Goal: Task Accomplishment & Management: Use online tool/utility

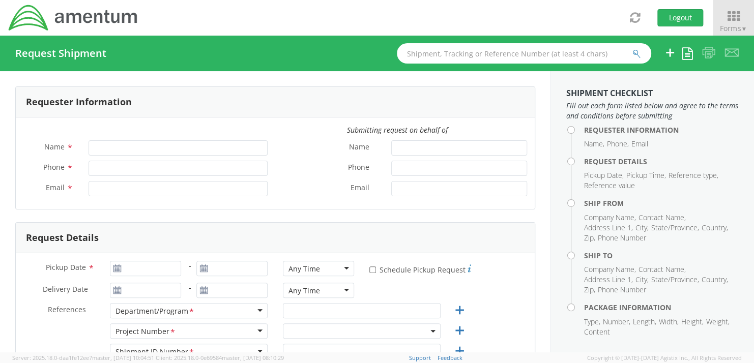
type input "[PERSON_NAME]"
type input "+1-817-647-5013"
type input "[PERSON_NAME][EMAIL_ADDRESS][PERSON_NAME][DOMAIN_NAME]"
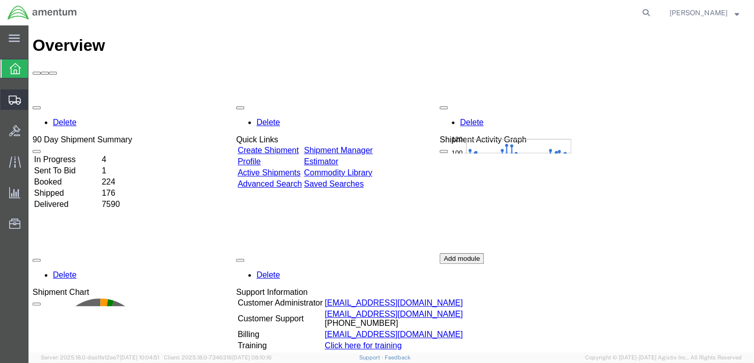
click at [0, 0] on span "Shipment Manager" at bounding box center [0, 0] width 0 height 0
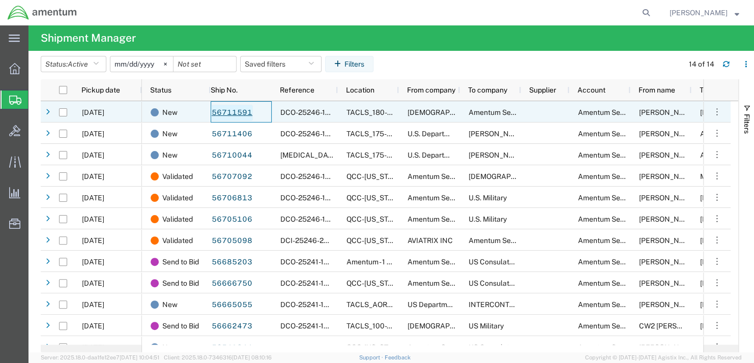
click at [230, 113] on link "56711591" at bounding box center [232, 113] width 42 height 16
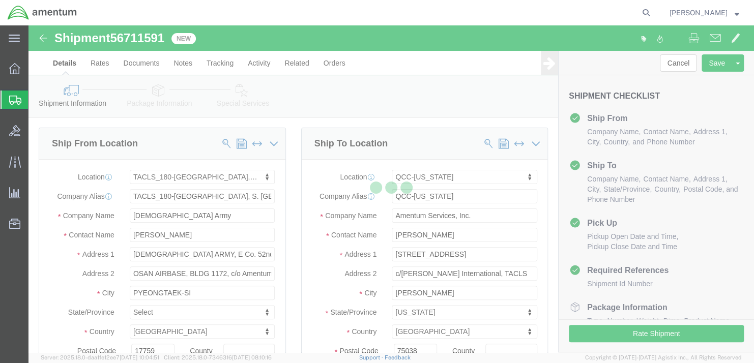
select select "42679"
select select "42668"
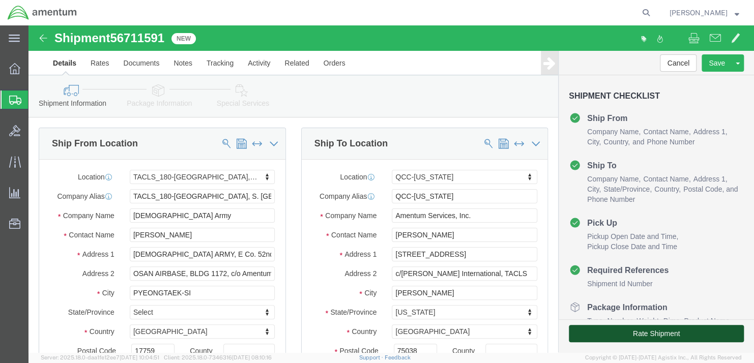
click button "Rate Shipment"
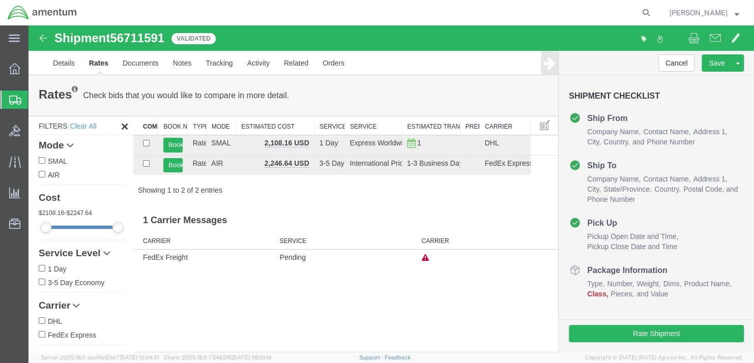
click at [0, 0] on span "Shipment Manager" at bounding box center [0, 0] width 0 height 0
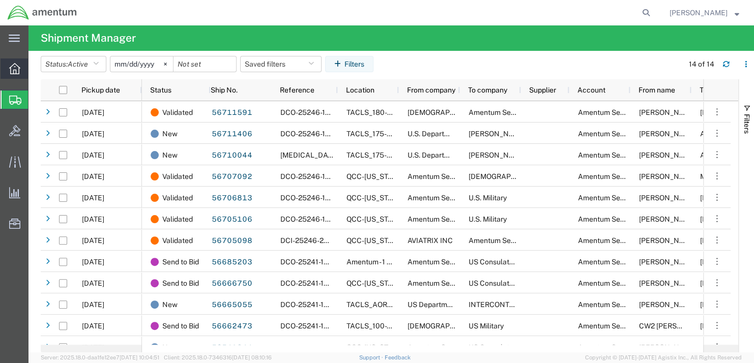
click at [16, 75] on div at bounding box center [15, 69] width 28 height 20
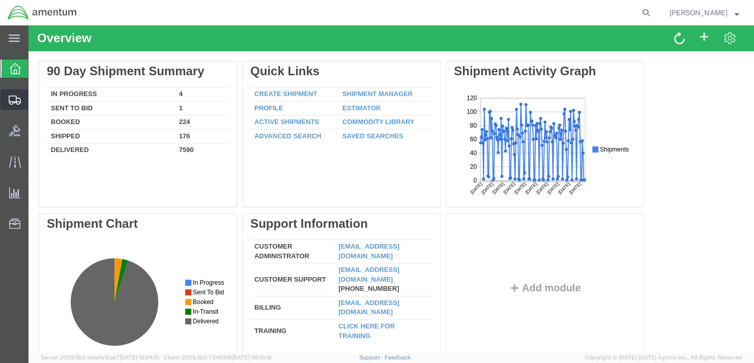
click at [0, 0] on span "Shipment Manager" at bounding box center [0, 0] width 0 height 0
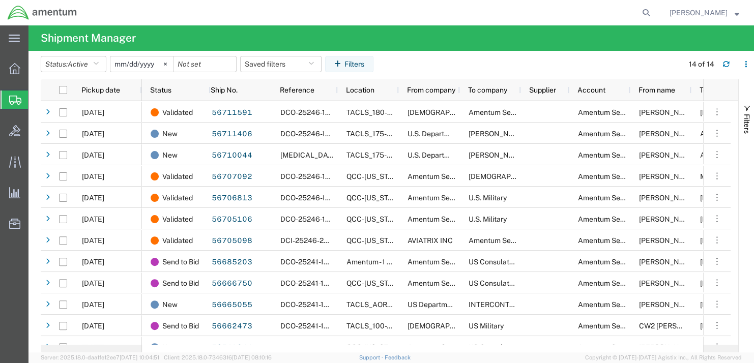
click at [0, 0] on span "Shipment Manager" at bounding box center [0, 0] width 0 height 0
click at [10, 74] on icon at bounding box center [14, 68] width 11 height 11
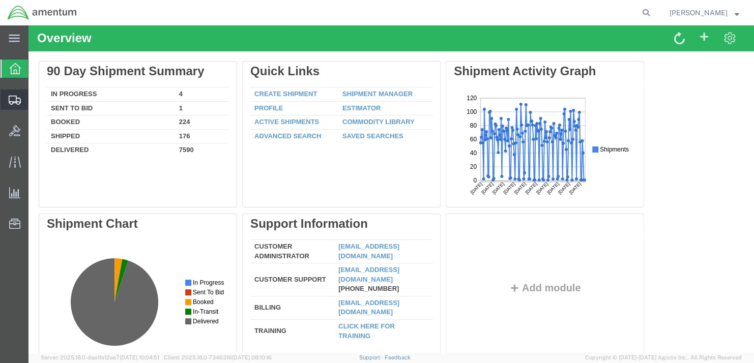
click at [0, 0] on span "Shipment Manager" at bounding box center [0, 0] width 0 height 0
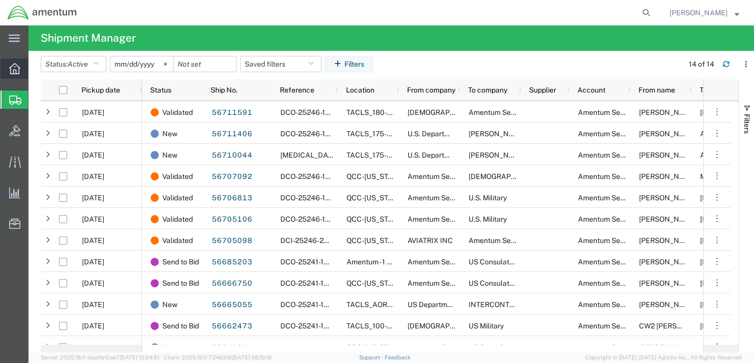
click at [20, 72] on icon at bounding box center [14, 68] width 11 height 11
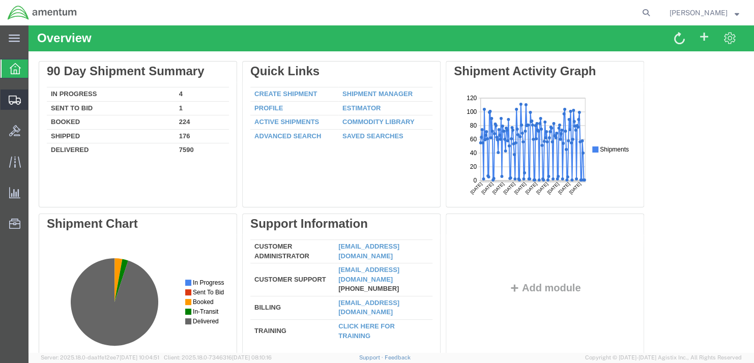
click at [0, 0] on span "Shipment Manager" at bounding box center [0, 0] width 0 height 0
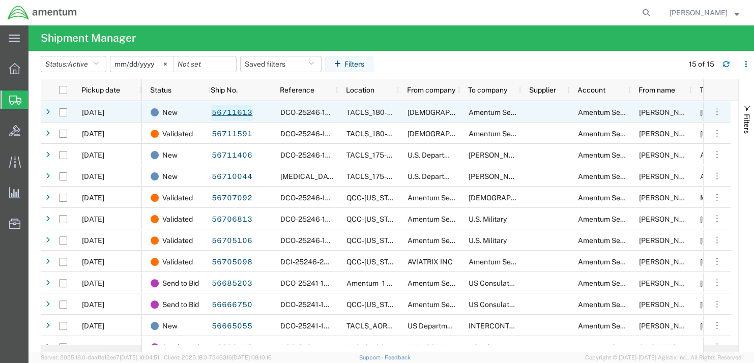
click at [220, 112] on link "56711613" at bounding box center [232, 113] width 42 height 16
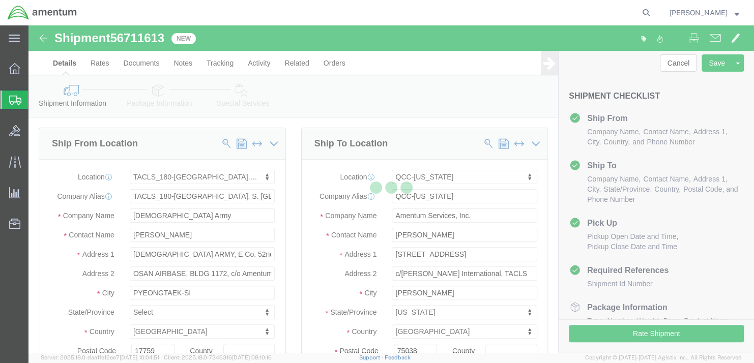
select select "42679"
select select "42668"
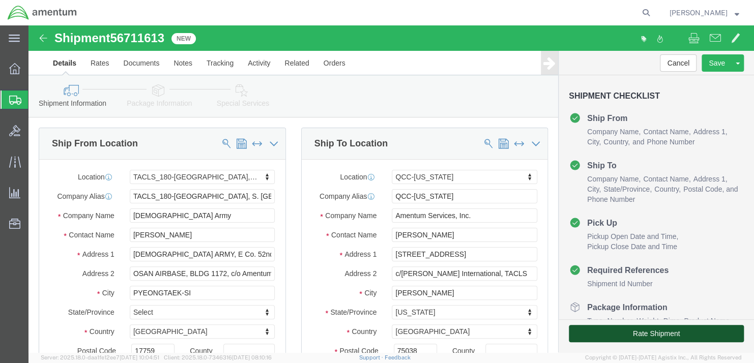
click button "Rate Shipment"
